Goal: Browse casually

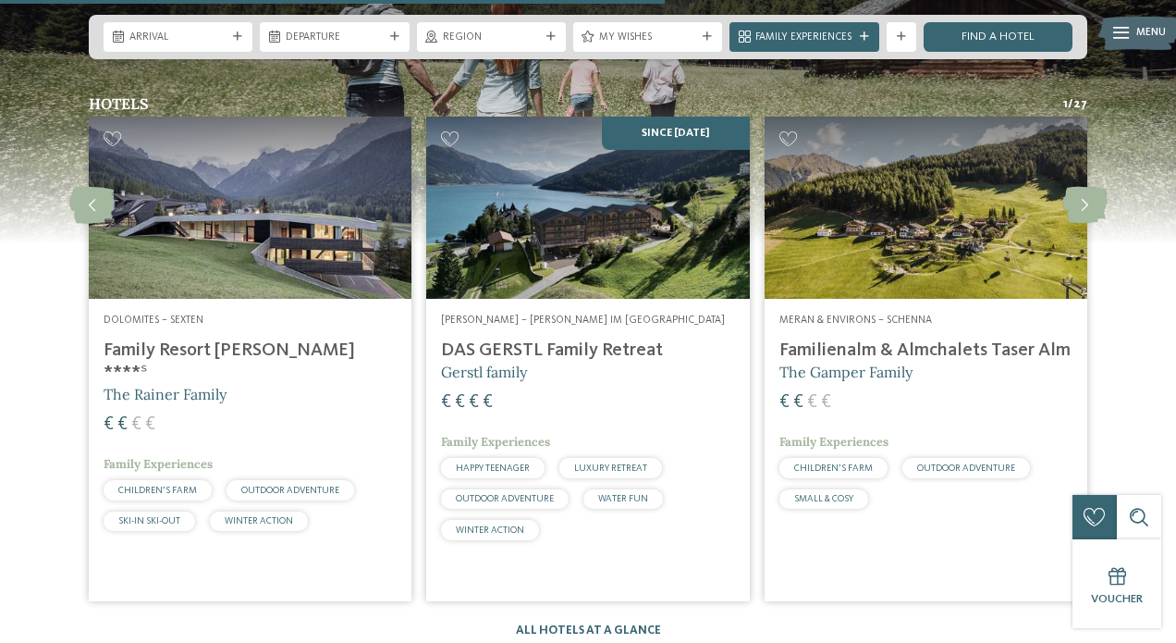
scroll to position [3748, 0]
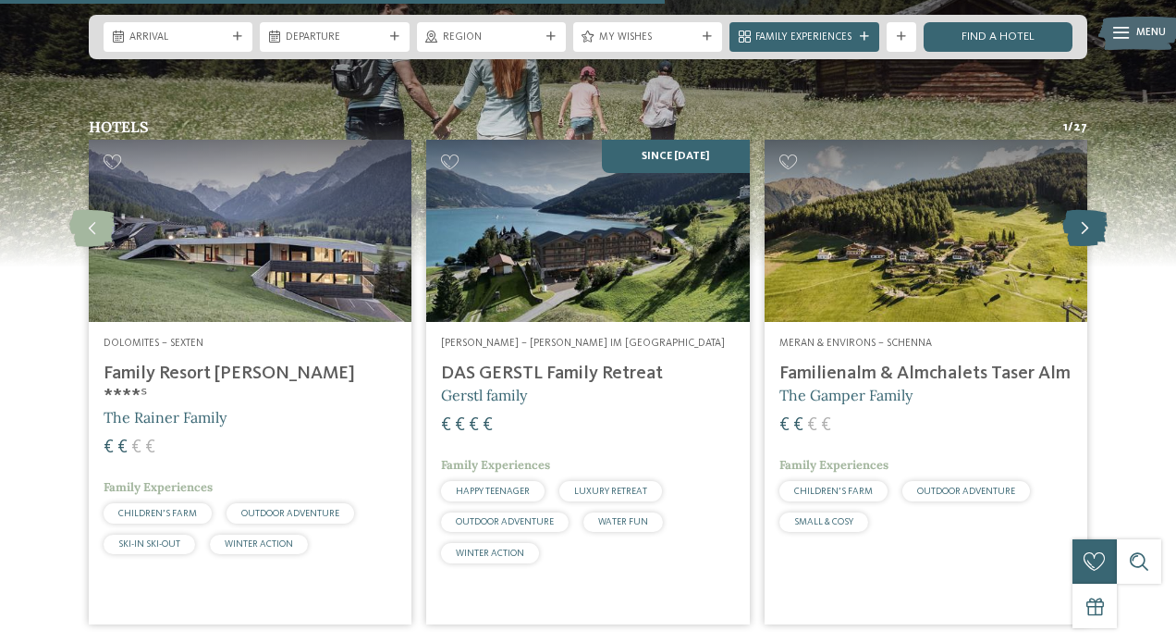
click at [1082, 210] on icon at bounding box center [1085, 228] width 45 height 37
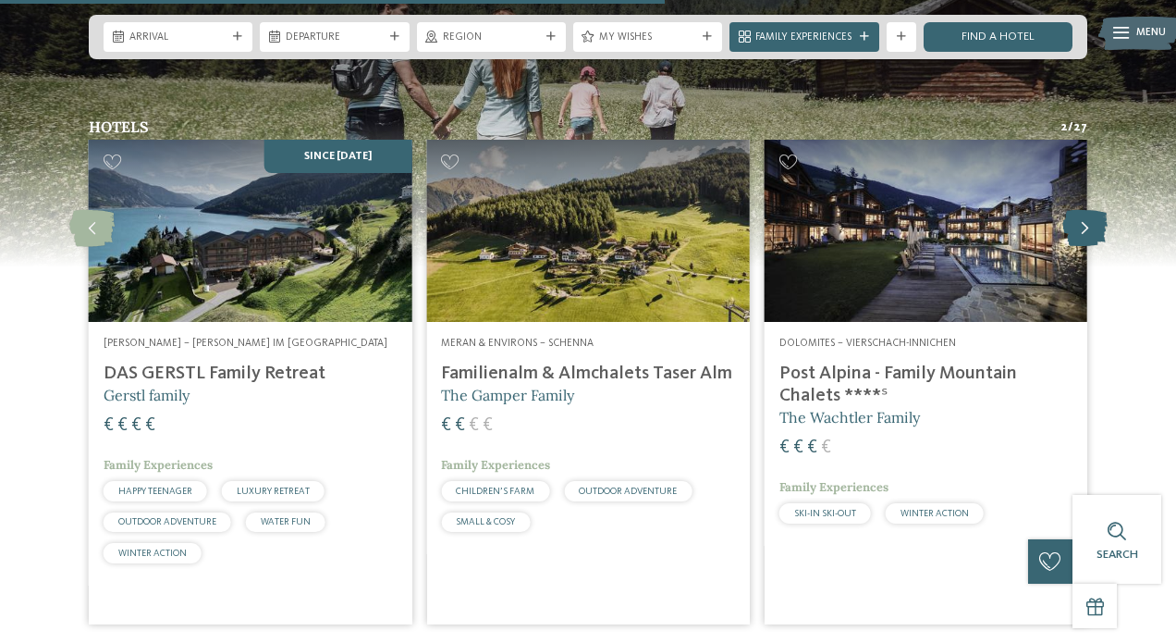
click at [1082, 210] on icon at bounding box center [1085, 228] width 45 height 37
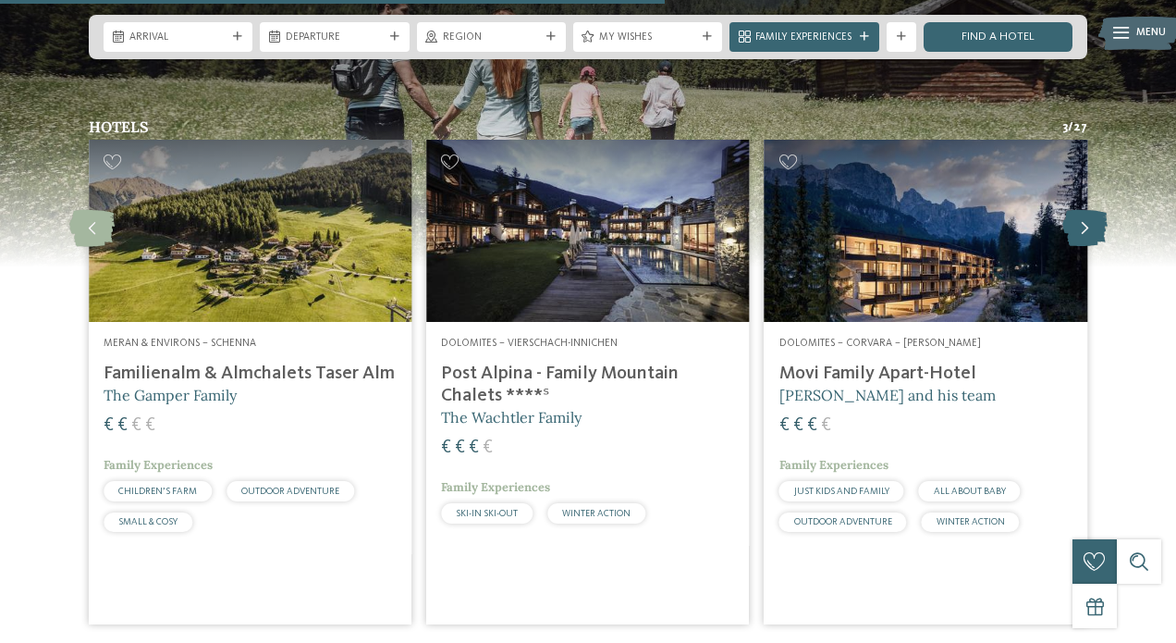
click at [1082, 210] on icon at bounding box center [1085, 228] width 45 height 37
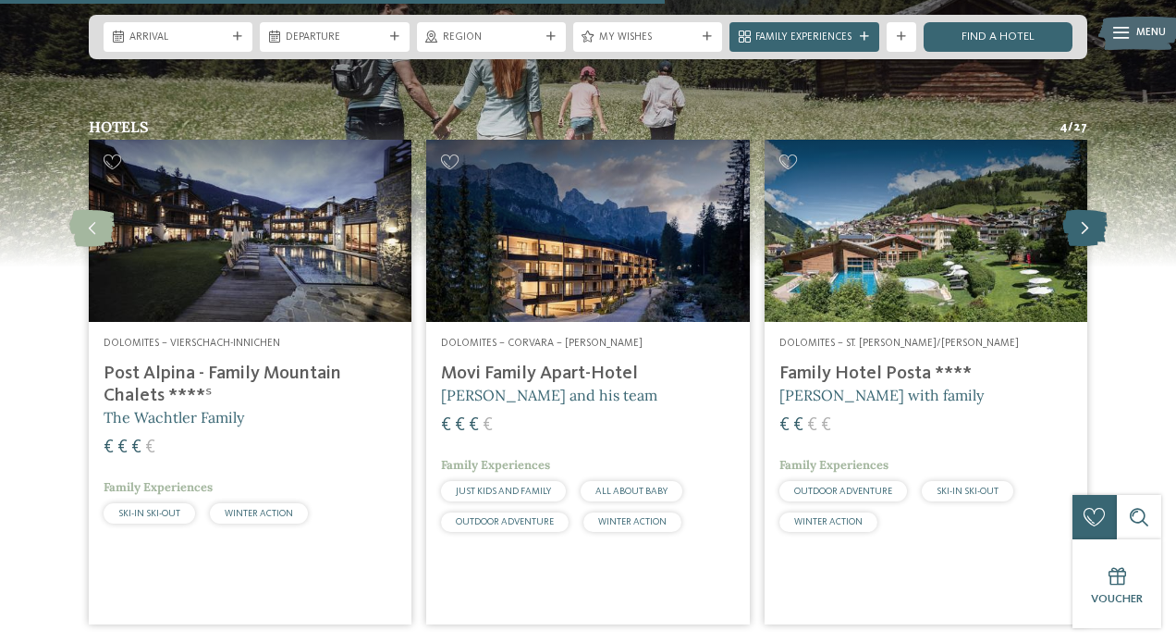
click at [1082, 210] on icon at bounding box center [1085, 228] width 45 height 37
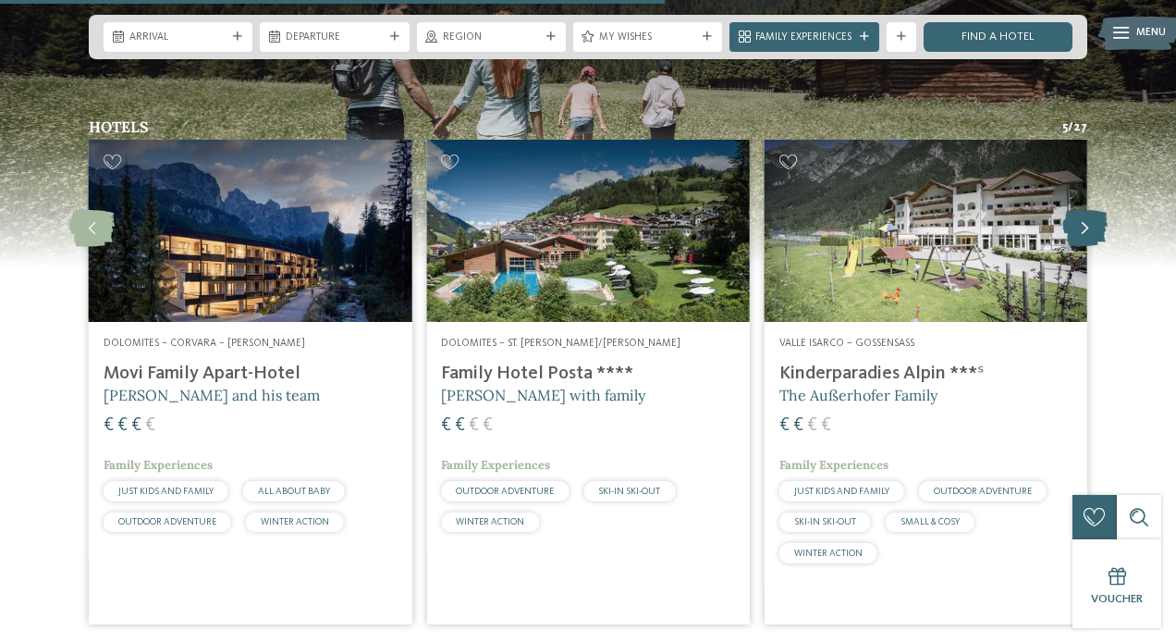
click at [1082, 210] on icon at bounding box center [1085, 228] width 45 height 37
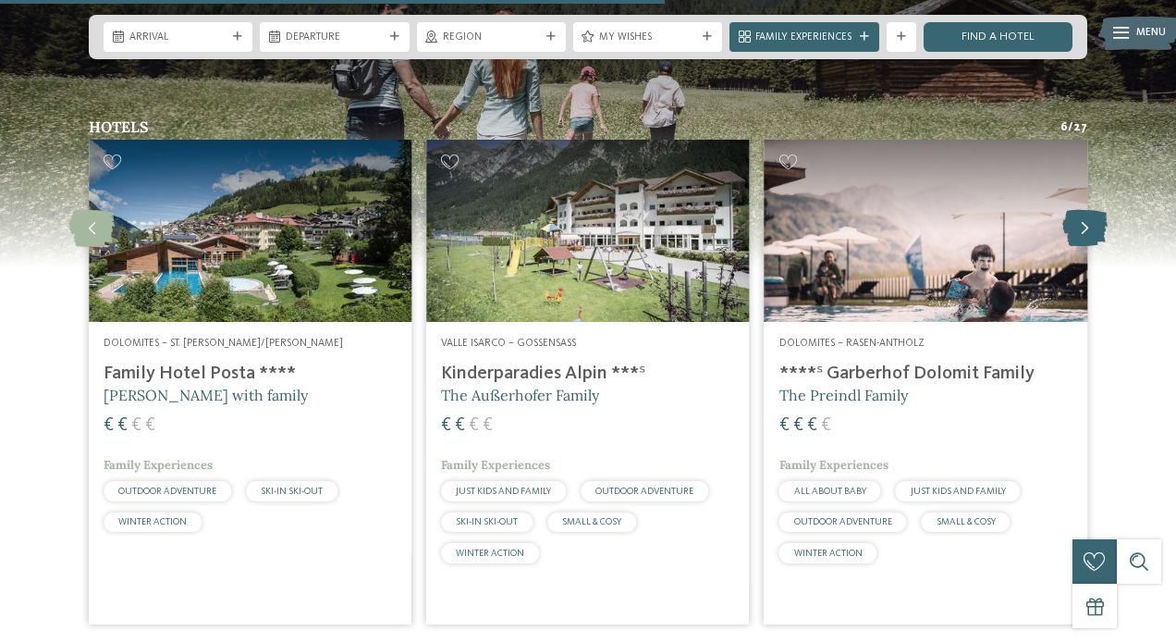
click at [1082, 210] on icon at bounding box center [1085, 228] width 45 height 37
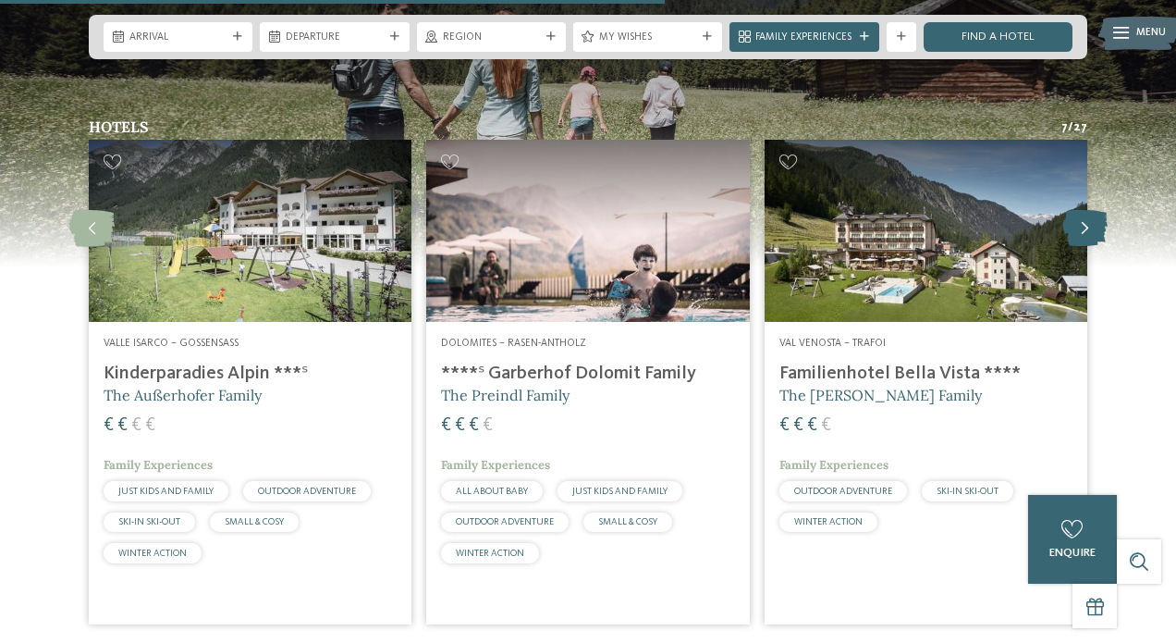
click at [1082, 210] on icon at bounding box center [1085, 228] width 45 height 37
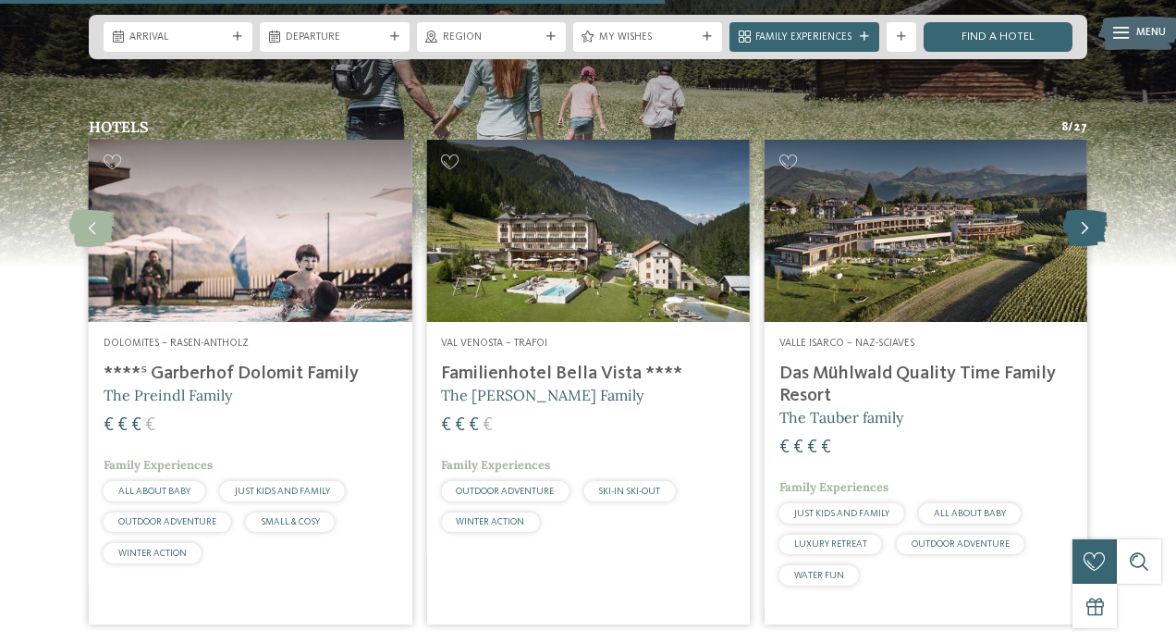
click at [1082, 210] on icon at bounding box center [1085, 228] width 45 height 37
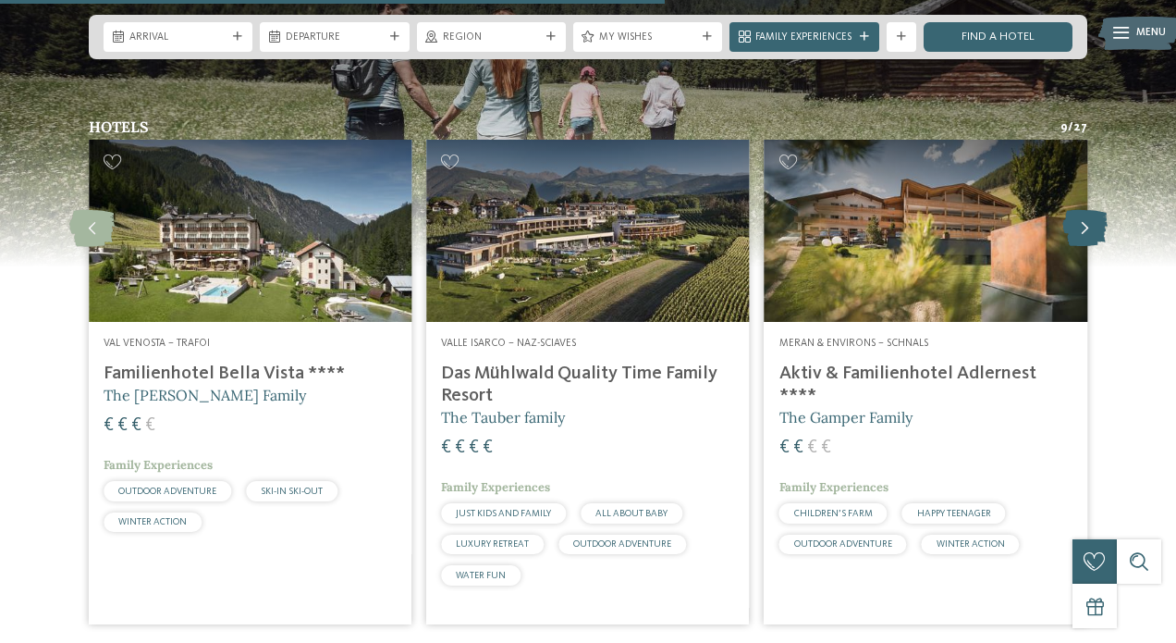
click at [1082, 210] on icon at bounding box center [1085, 228] width 45 height 37
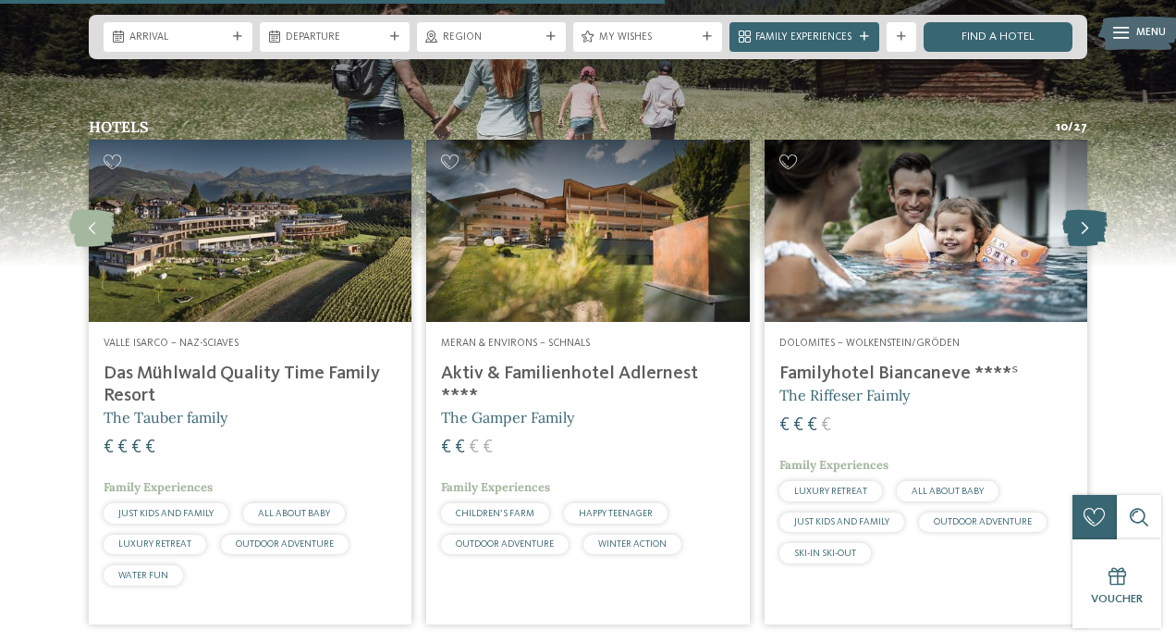
click at [1082, 210] on icon at bounding box center [1085, 228] width 45 height 37
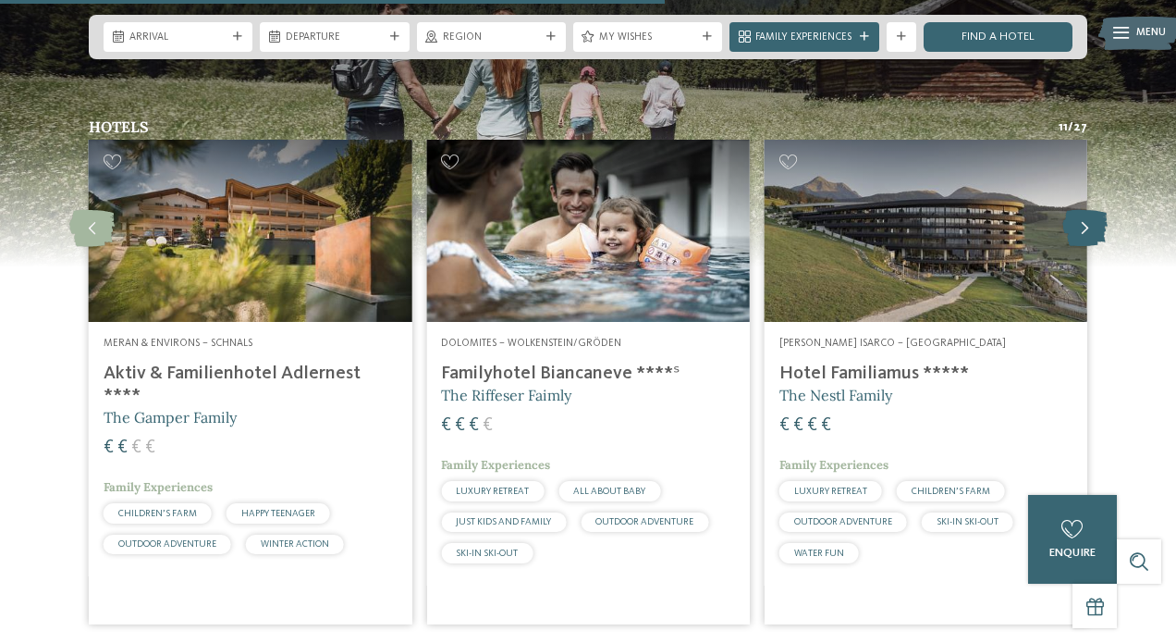
click at [1082, 210] on icon at bounding box center [1085, 228] width 45 height 37
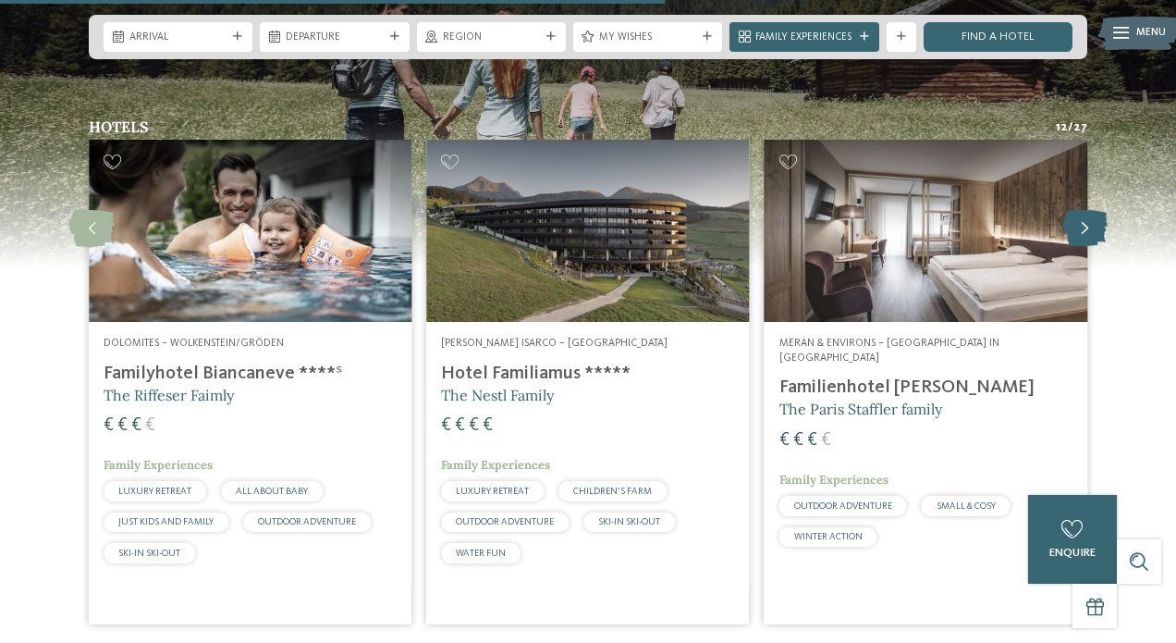
click at [1082, 210] on icon at bounding box center [1085, 228] width 45 height 37
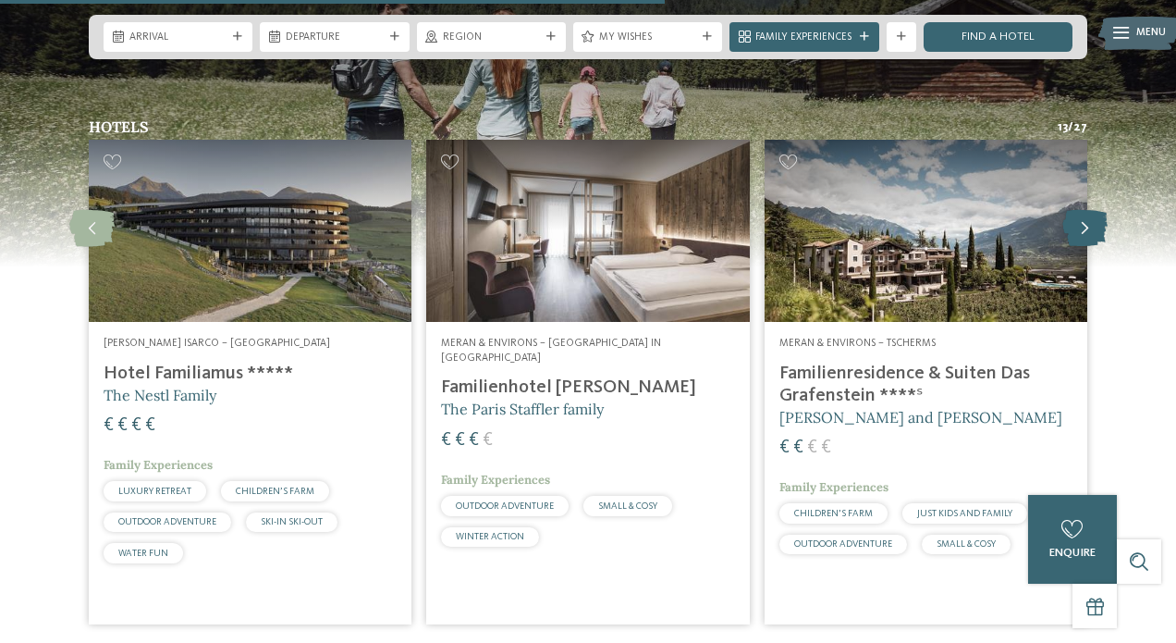
click at [1082, 210] on icon at bounding box center [1085, 228] width 45 height 37
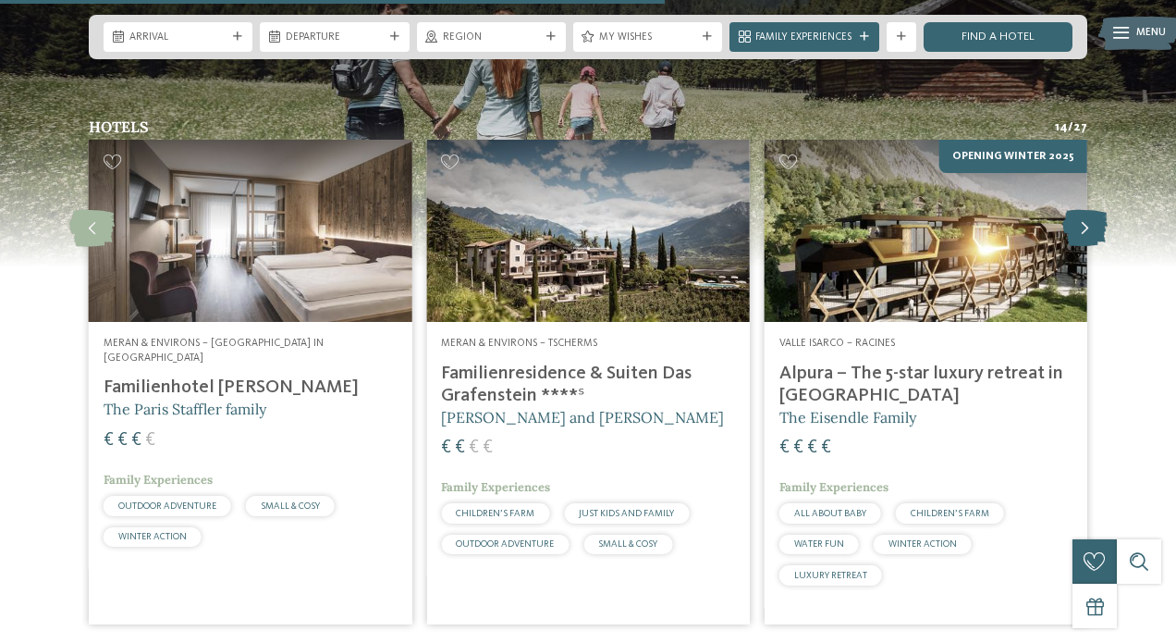
click at [1082, 210] on icon at bounding box center [1085, 228] width 45 height 37
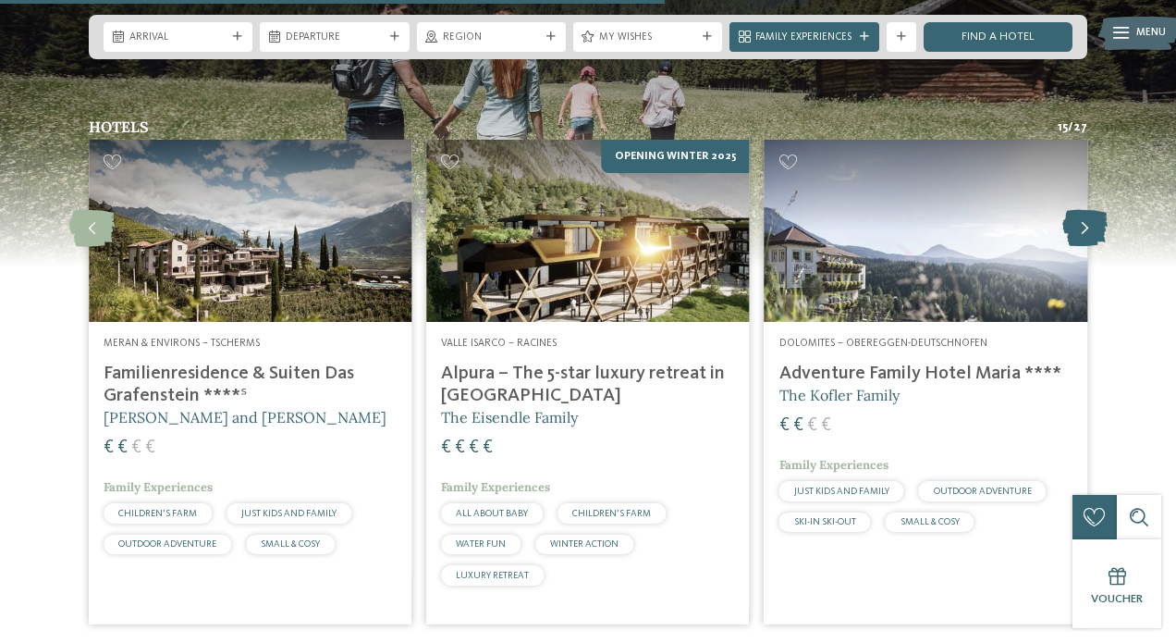
click at [1082, 210] on icon at bounding box center [1085, 228] width 45 height 37
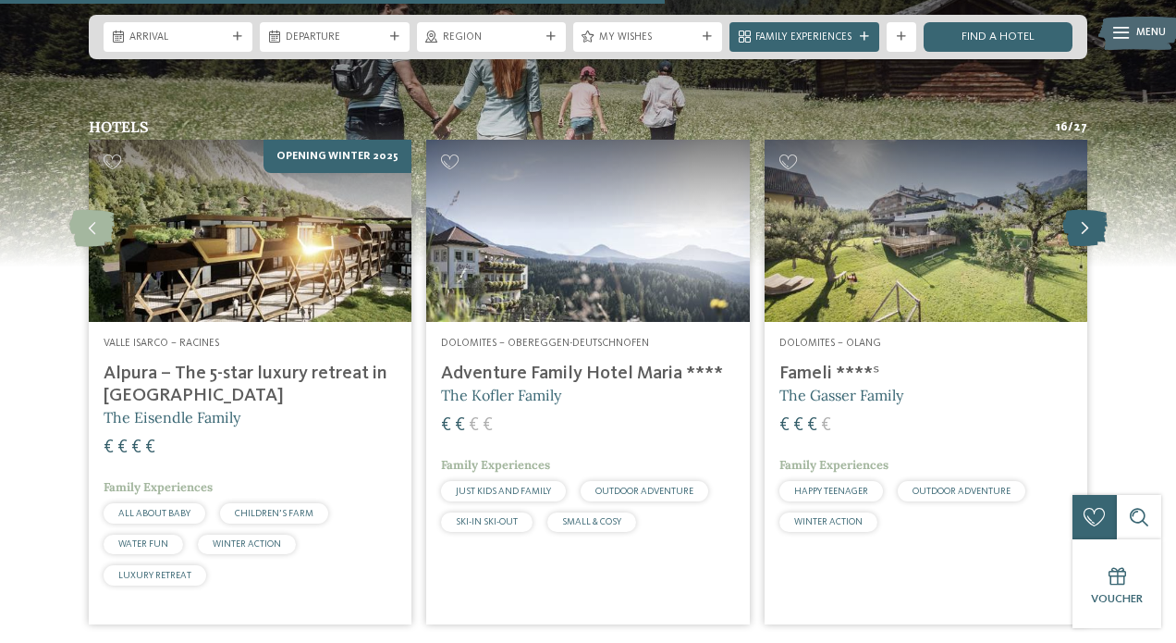
click at [1082, 210] on icon at bounding box center [1085, 228] width 45 height 37
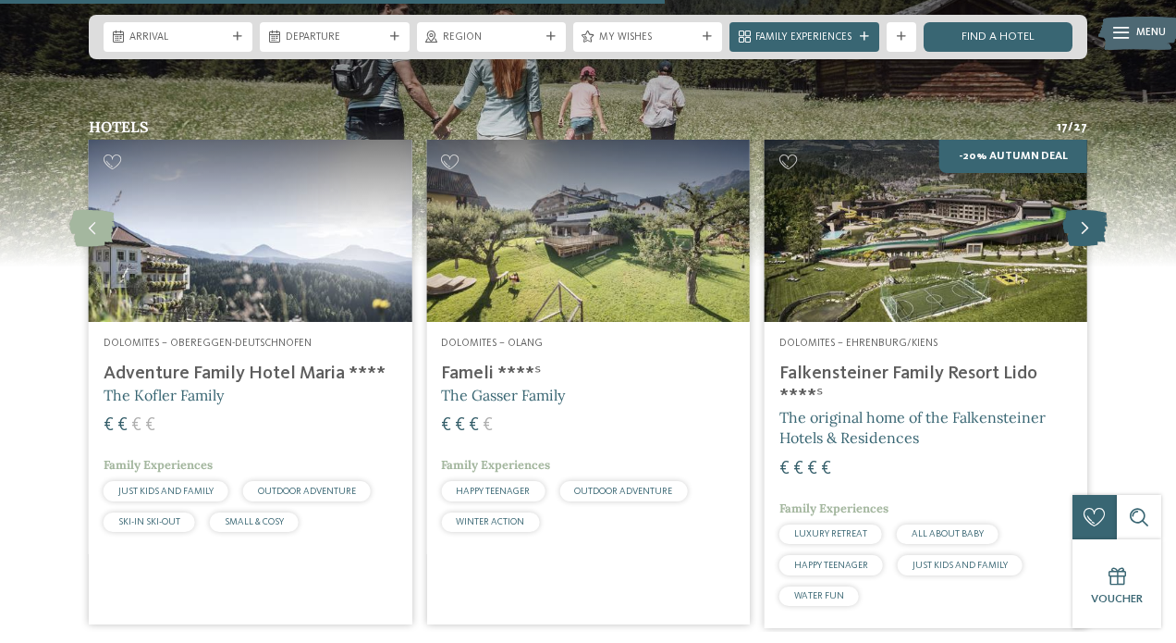
click at [1082, 210] on icon at bounding box center [1085, 228] width 45 height 37
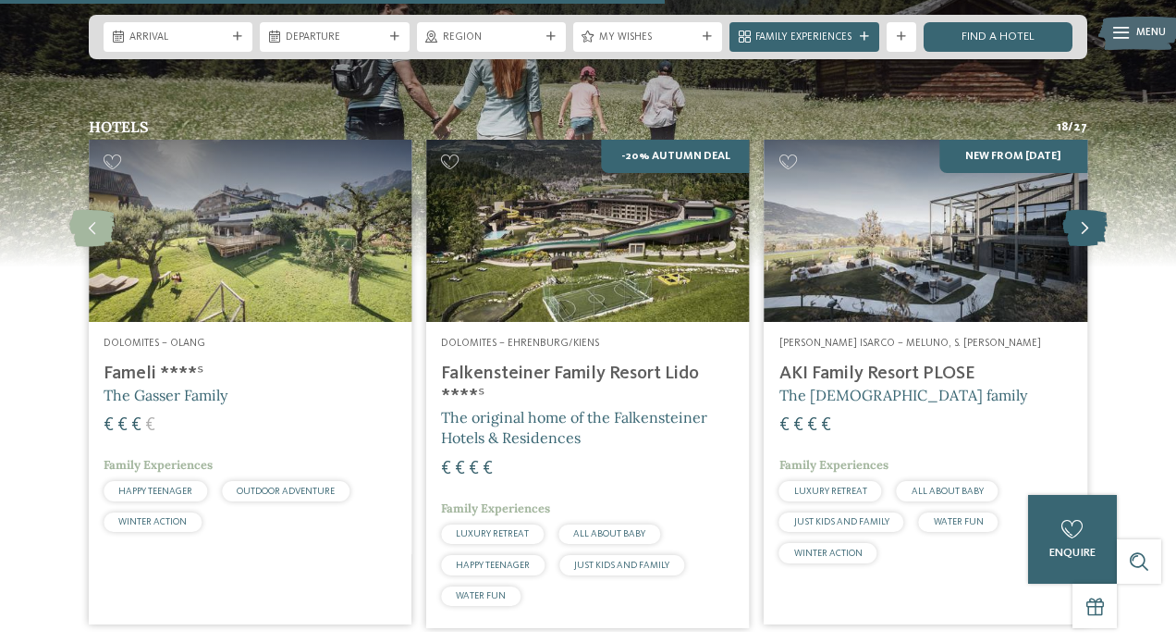
click at [1082, 210] on icon at bounding box center [1085, 228] width 45 height 37
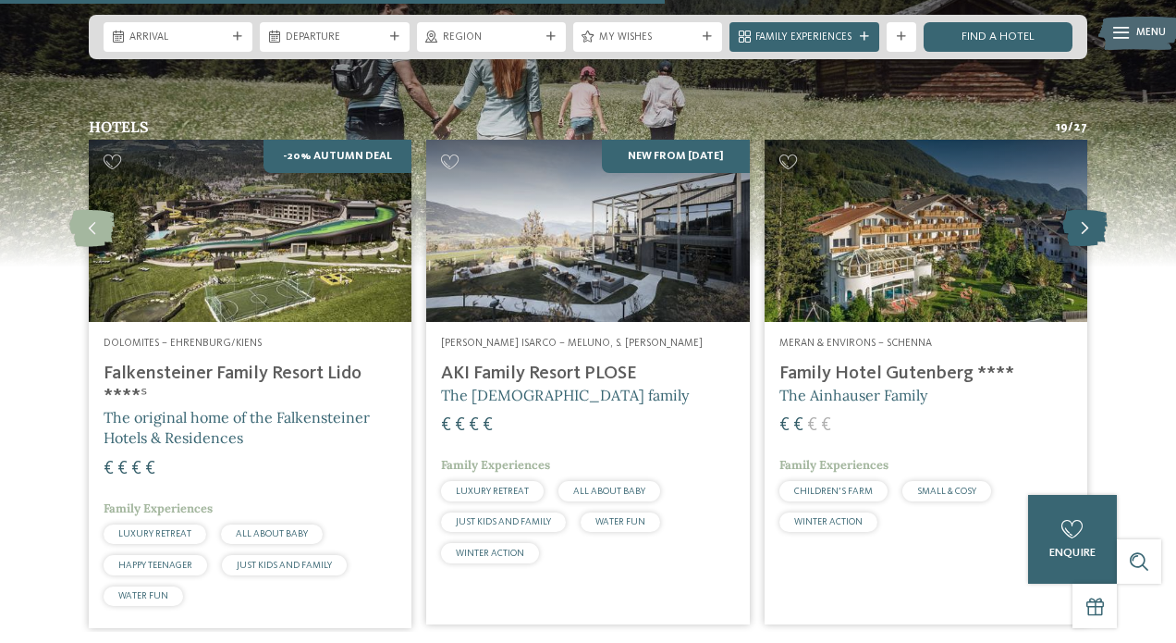
click at [1082, 210] on icon at bounding box center [1085, 228] width 45 height 37
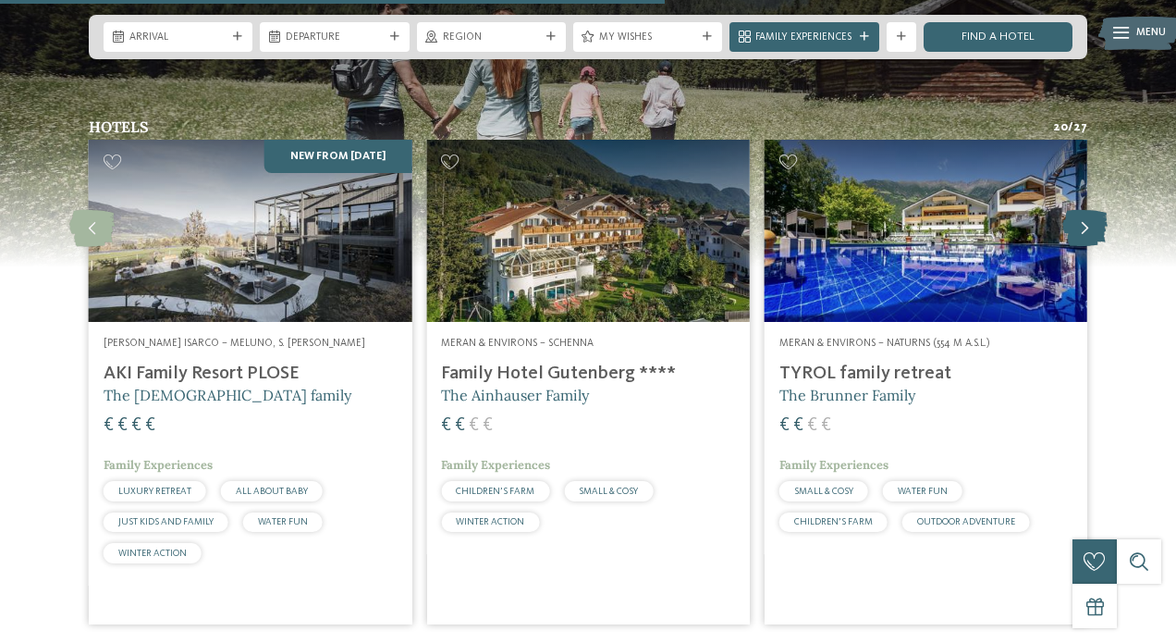
click at [1082, 210] on icon at bounding box center [1085, 228] width 45 height 37
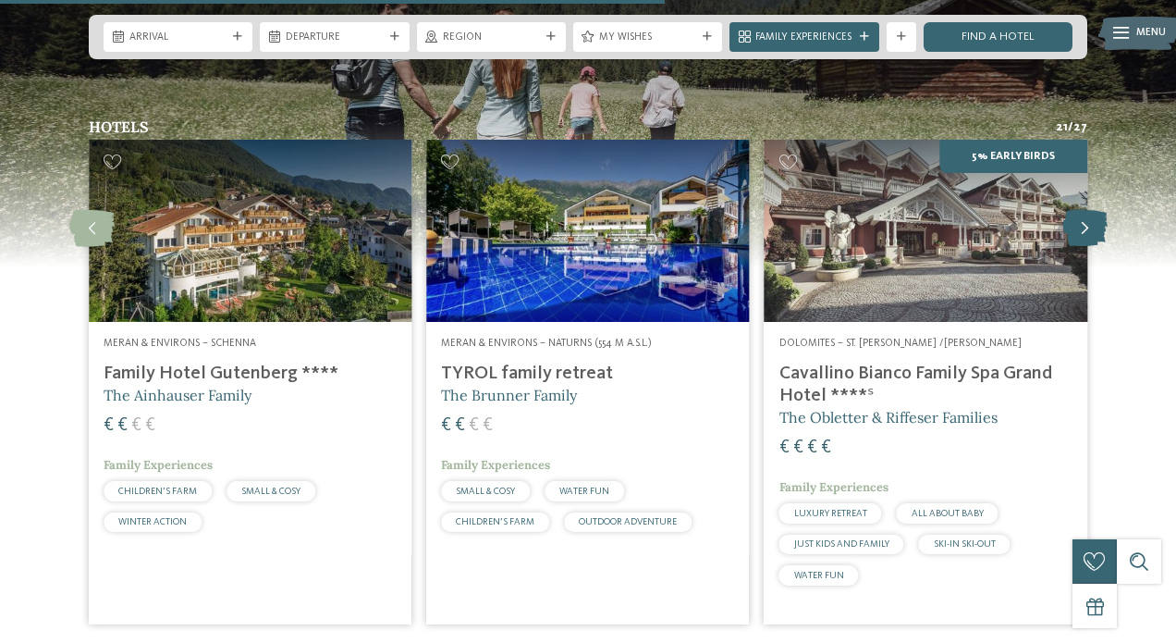
click at [1082, 210] on icon at bounding box center [1085, 228] width 45 height 37
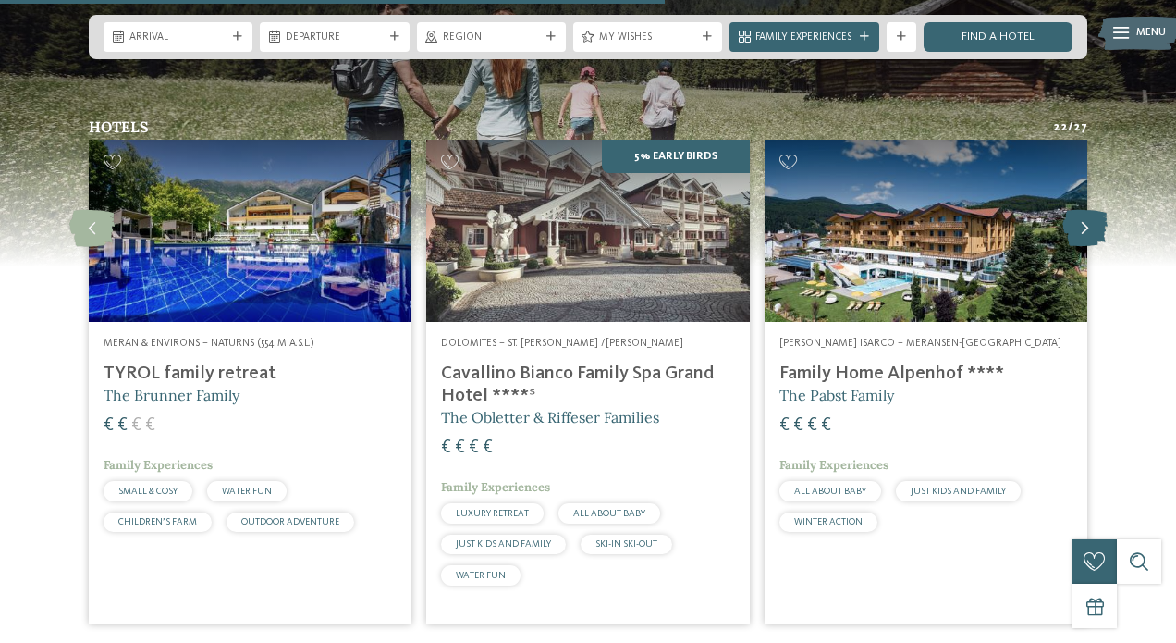
click at [1082, 210] on icon at bounding box center [1085, 228] width 45 height 37
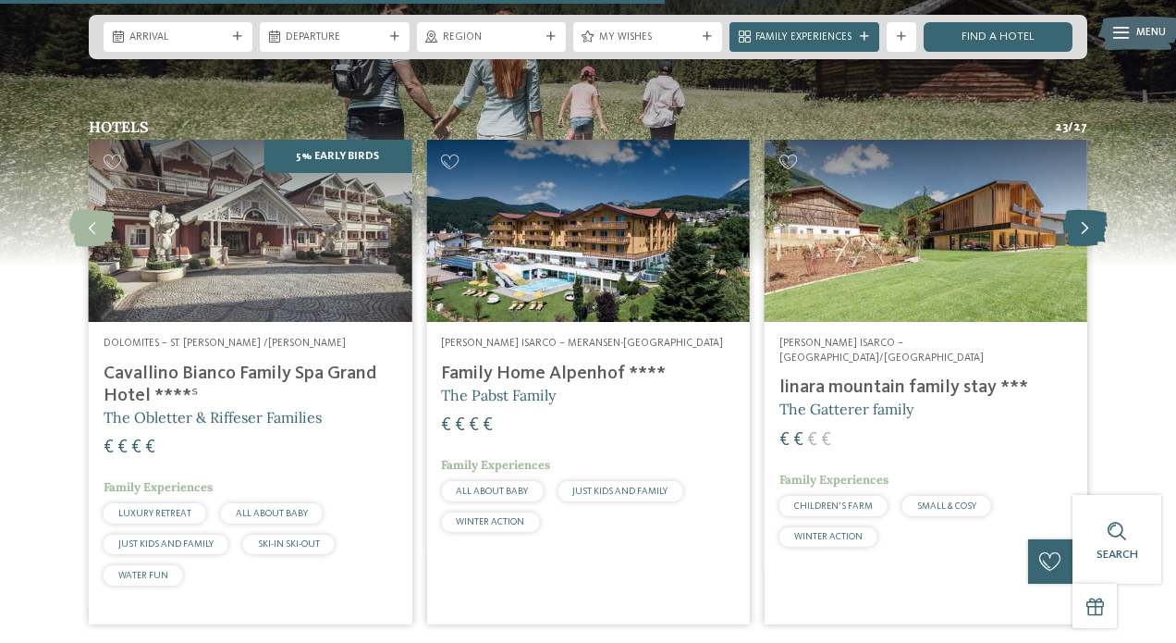
click at [1082, 210] on icon at bounding box center [1085, 228] width 45 height 37
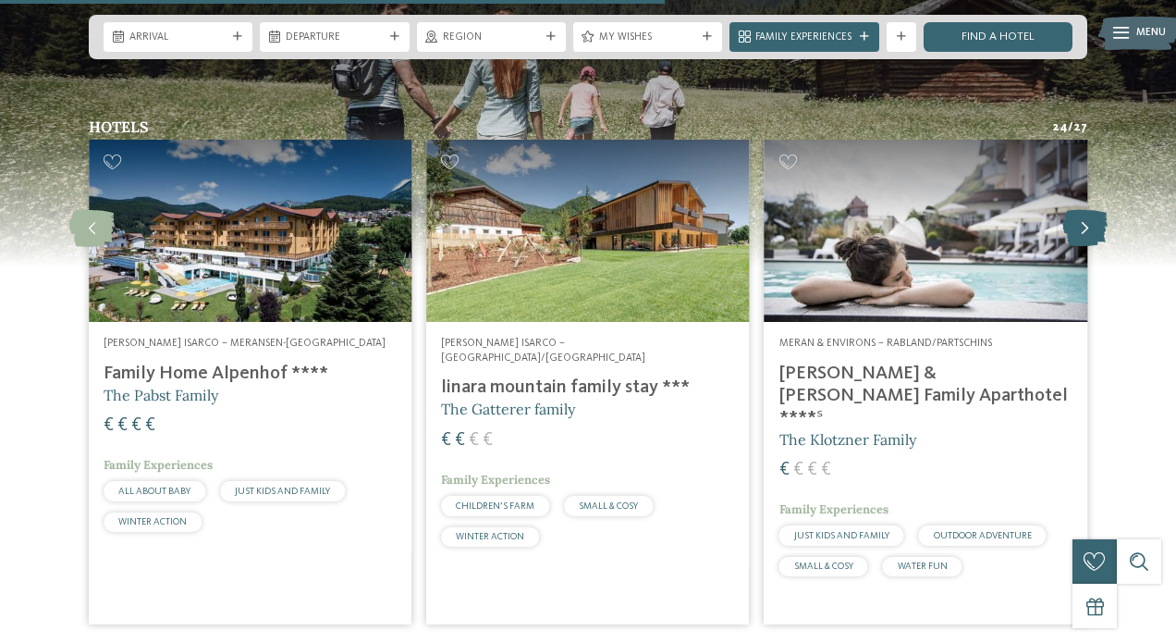
click at [1082, 210] on icon at bounding box center [1085, 228] width 45 height 37
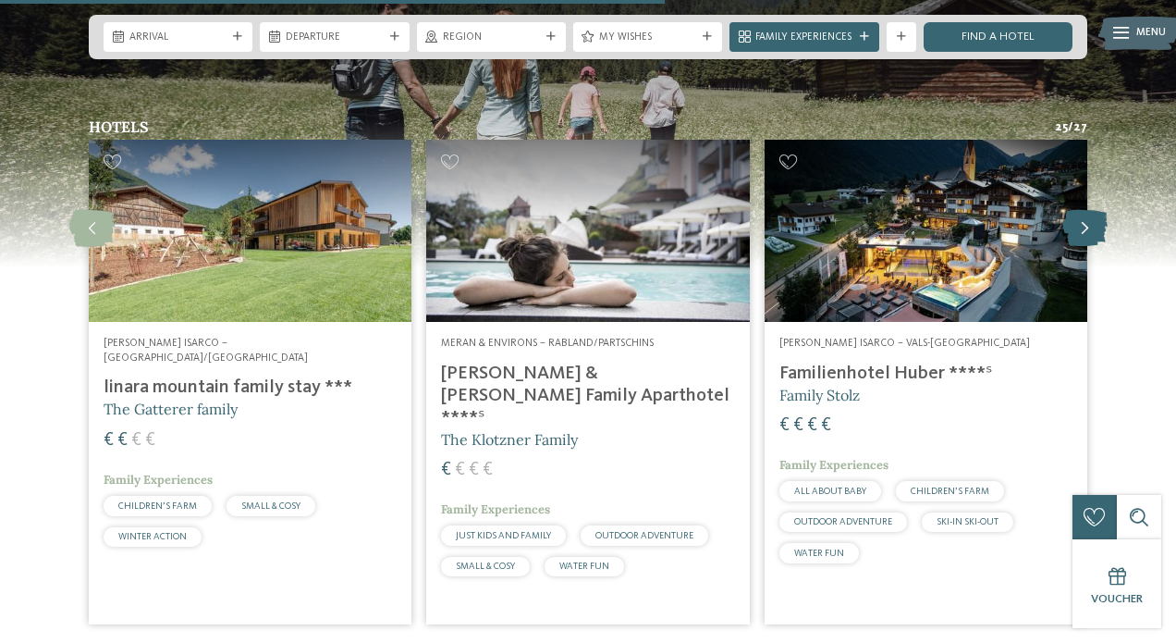
click at [1082, 210] on icon at bounding box center [1085, 228] width 45 height 37
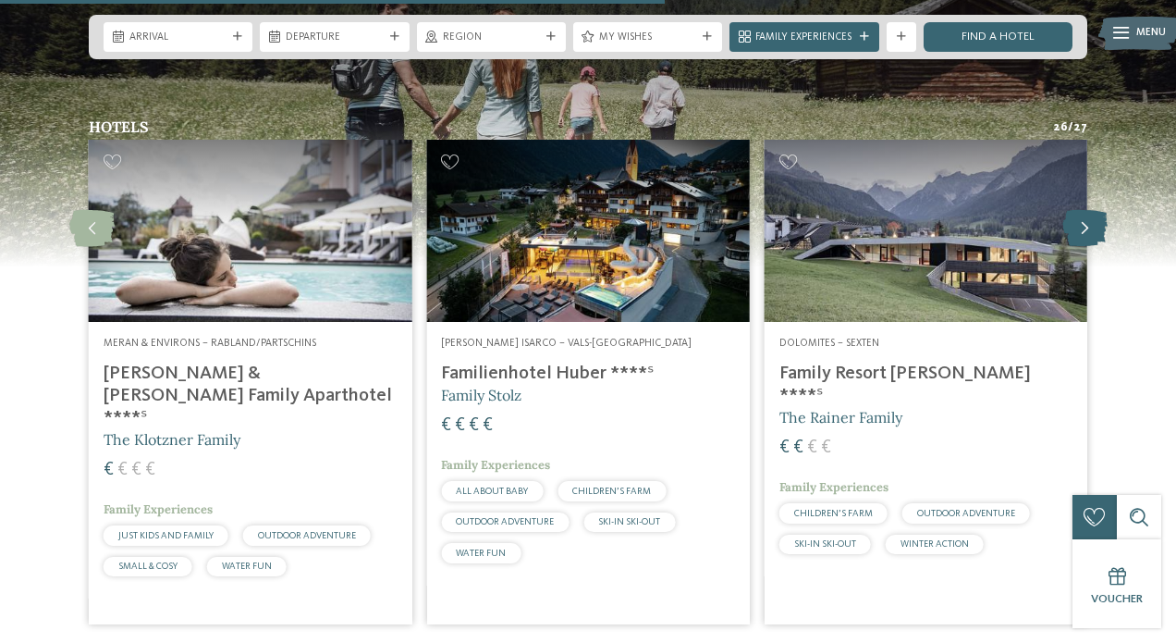
click at [1082, 210] on icon at bounding box center [1085, 228] width 45 height 37
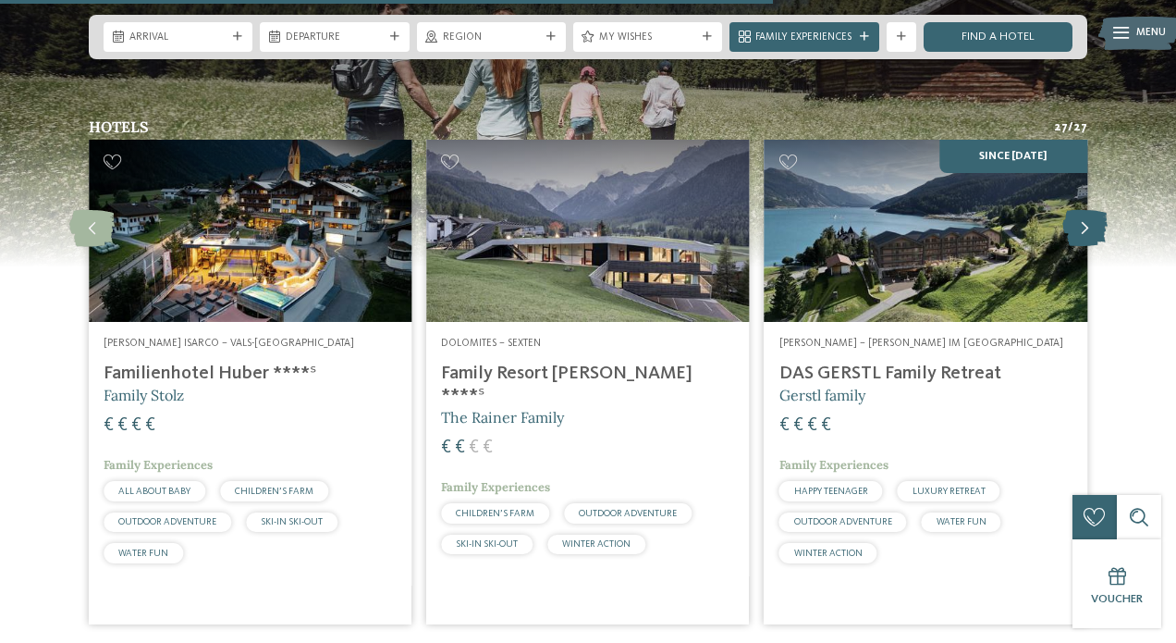
scroll to position [4362, 0]
